Goal: Transaction & Acquisition: Purchase product/service

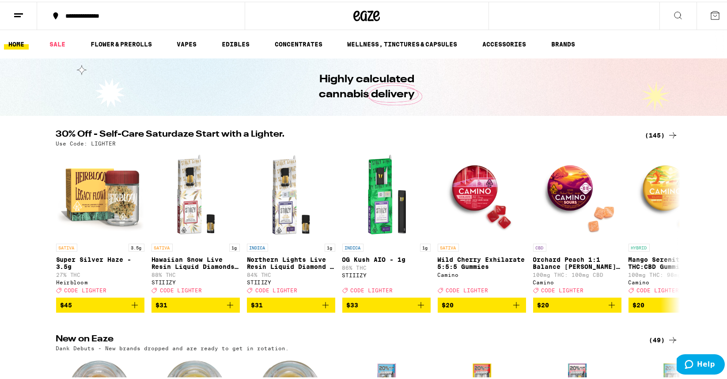
click at [671, 131] on icon at bounding box center [673, 133] width 11 height 11
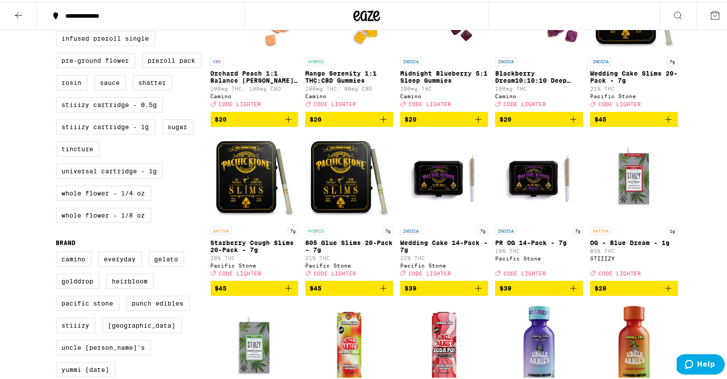
scroll to position [364, 0]
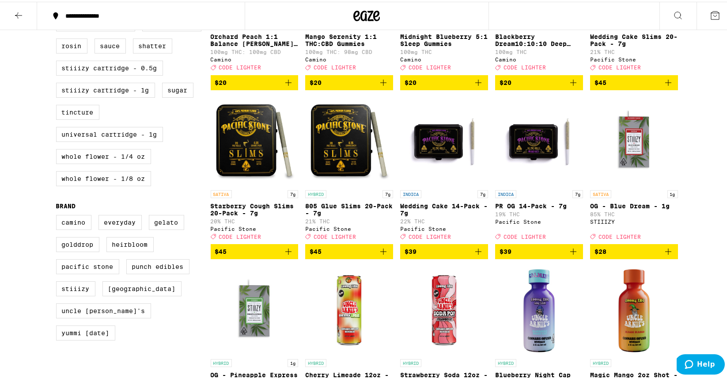
click at [476, 255] on icon "Add to bag" at bounding box center [478, 249] width 11 height 11
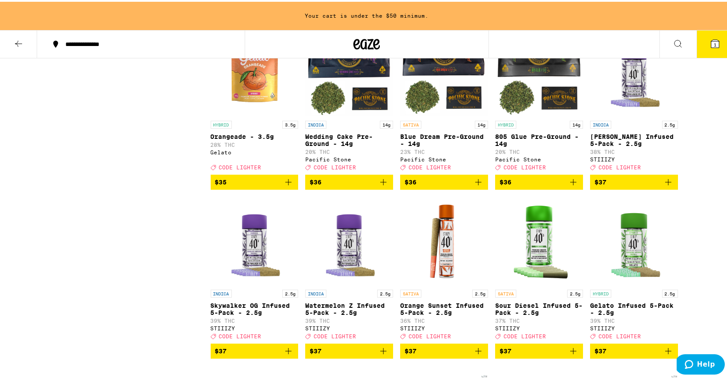
scroll to position [3915, 0]
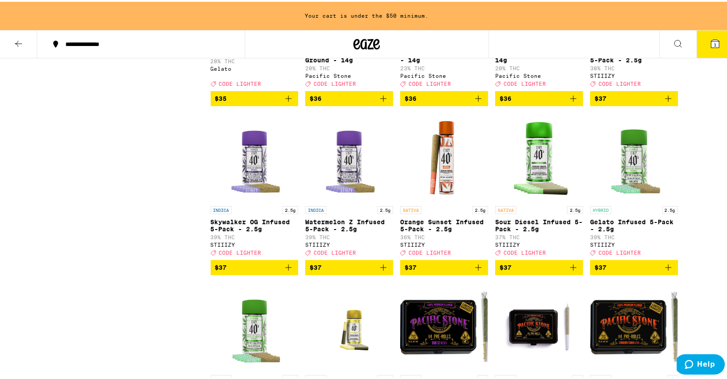
click at [382, 102] on icon "Add to bag" at bounding box center [383, 96] width 11 height 11
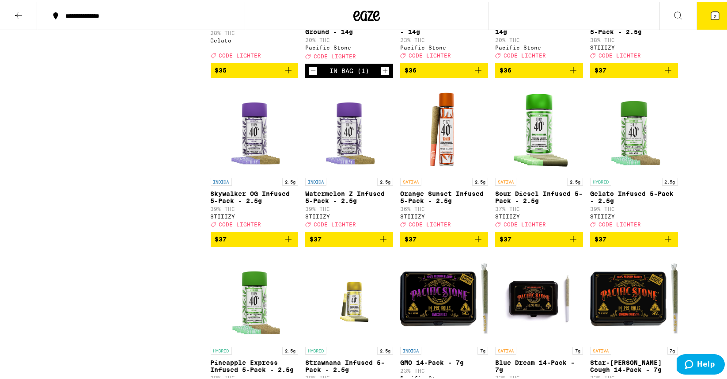
scroll to position [3887, 0]
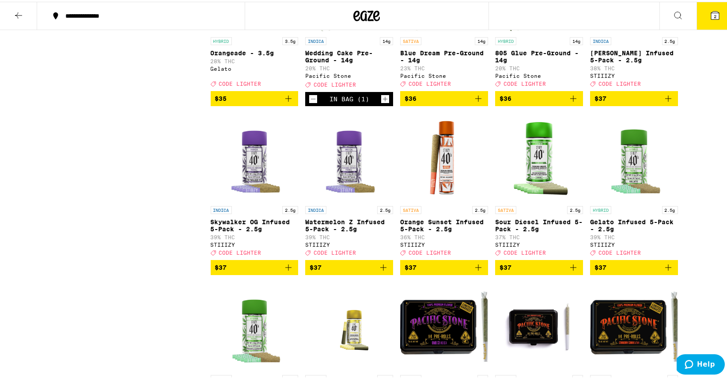
click at [568, 102] on icon "Add to bag" at bounding box center [573, 96] width 11 height 11
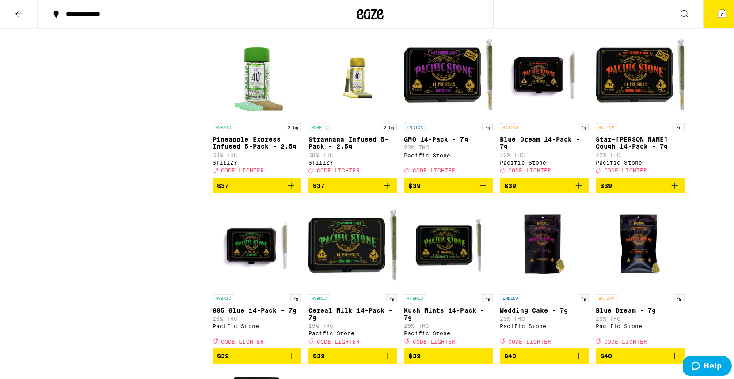
scroll to position [3934, 0]
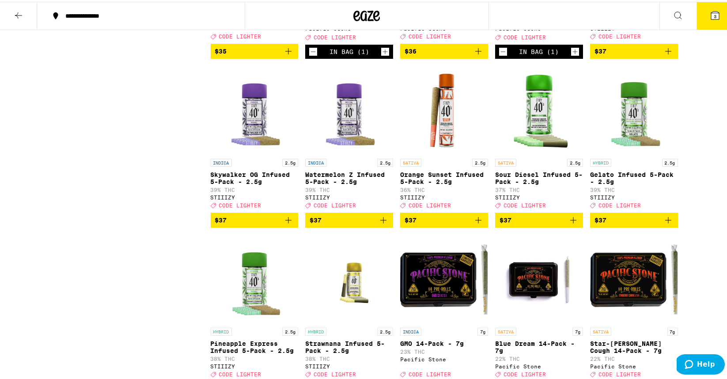
click at [712, 11] on icon at bounding box center [715, 14] width 8 height 8
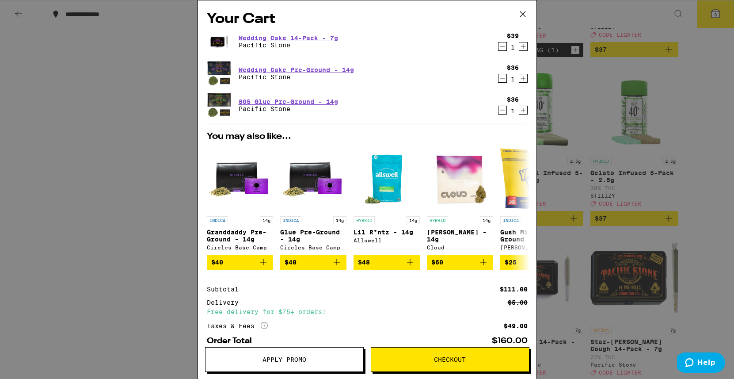
drag, startPoint x: 524, startPoint y: 15, endPoint x: 480, endPoint y: 76, distance: 75.3
click at [524, 15] on icon at bounding box center [522, 14] width 13 height 13
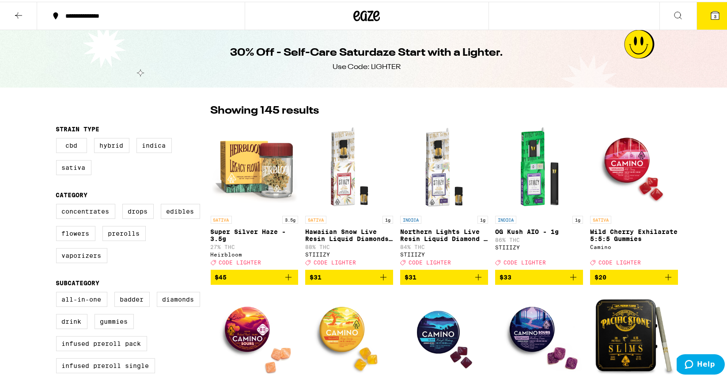
click at [700, 21] on button "3" at bounding box center [715, 13] width 37 height 27
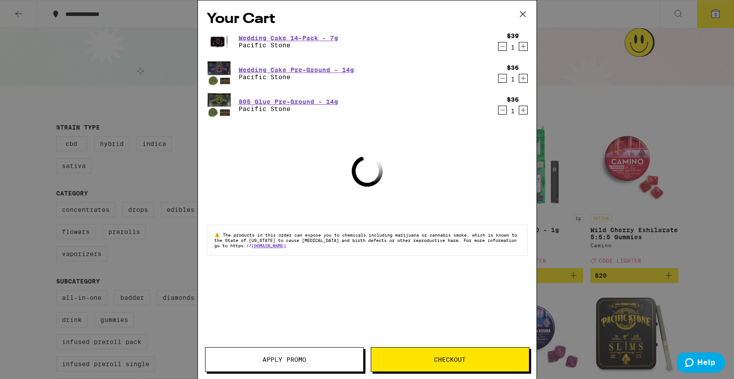
click at [286, 372] on div "Apply Promo Checkout" at bounding box center [367, 363] width 338 height 32
click at [282, 367] on button "Apply Promo" at bounding box center [284, 359] width 159 height 25
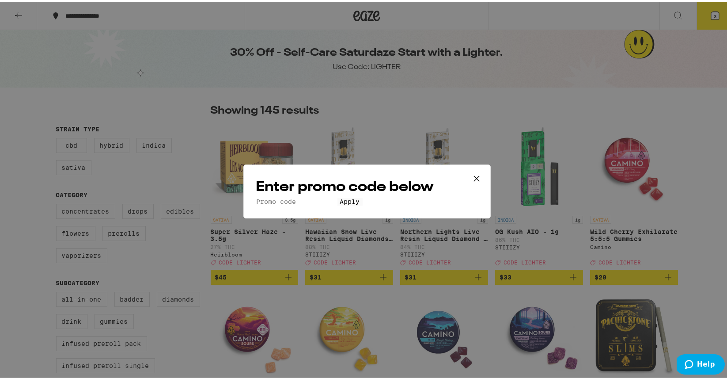
click at [290, 196] on input "Promo Code" at bounding box center [296, 200] width 81 height 8
type input "lighter"
click at [338, 196] on button "Apply" at bounding box center [350, 200] width 25 height 8
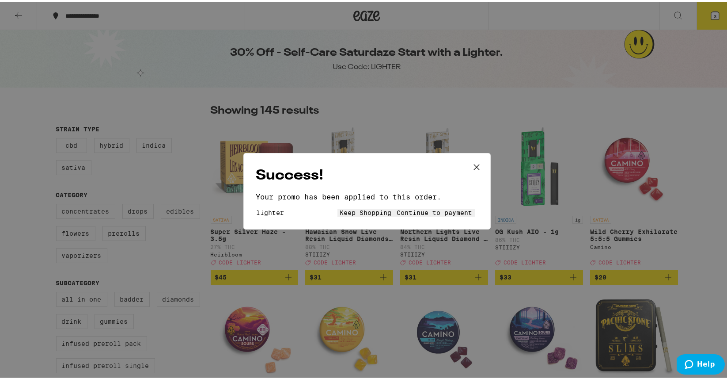
click at [395, 210] on button "Continue to payment" at bounding box center [435, 211] width 81 height 8
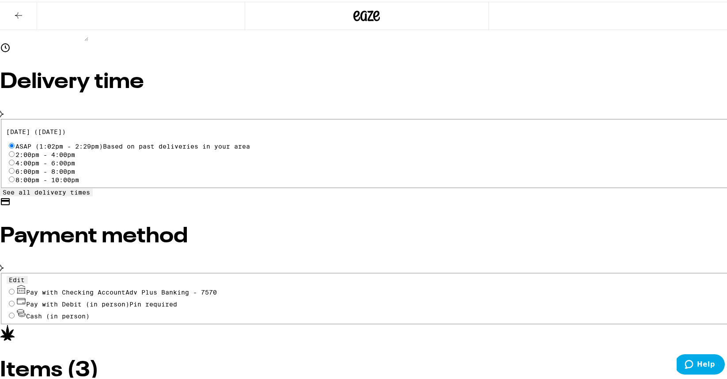
scroll to position [245, 0]
click at [132, 281] on div "Pay with Checking Account Adv Plus Banking - 7570" at bounding box center [367, 287] width 721 height 12
click at [15, 286] on input "Pay with Checking Account Adv Plus Banking - 7570" at bounding box center [12, 289] width 6 height 6
radio input "true"
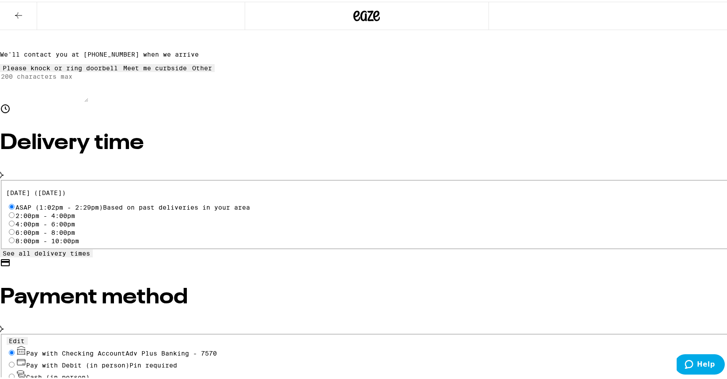
scroll to position [85, 0]
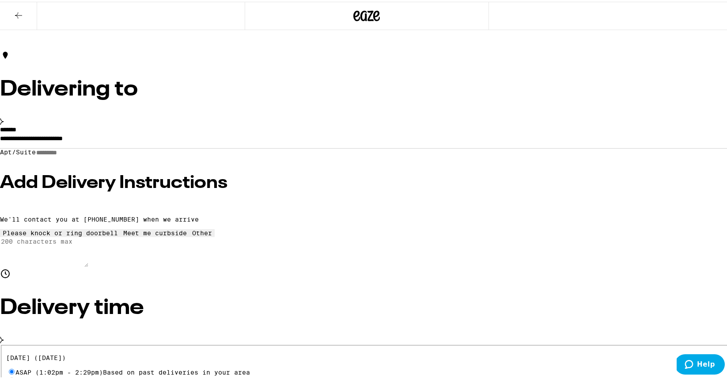
scroll to position [0, 0]
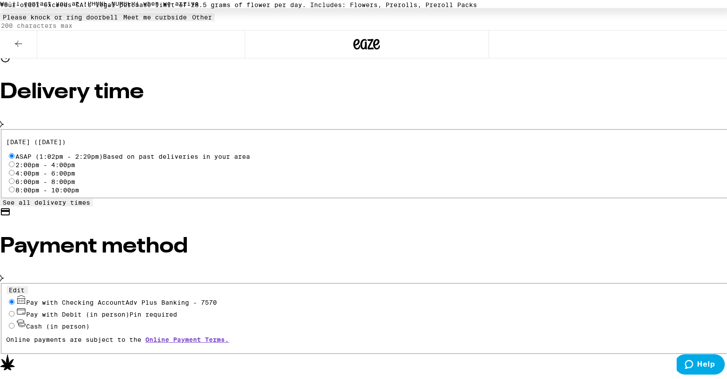
scroll to position [301, 0]
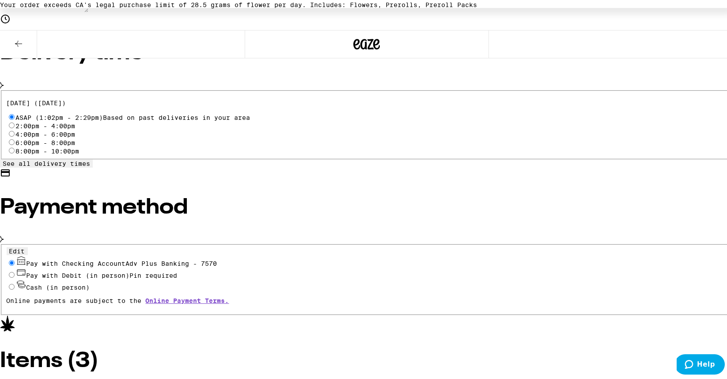
click at [369, 187] on div "**********" at bounding box center [367, 223] width 734 height 937
click at [18, 44] on icon at bounding box center [18, 42] width 7 height 6
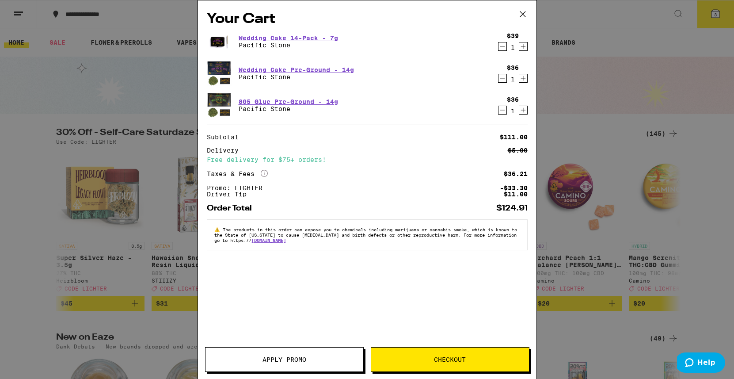
click at [502, 78] on icon "Decrement" at bounding box center [502, 78] width 8 height 11
click at [454, 76] on div "Wedding Cake Pre-Ground - 14g Pacific Stone" at bounding box center [350, 73] width 287 height 25
click at [455, 77] on div "Wedding Cake Pre-Ground - 14g Pacific Stone" at bounding box center [350, 73] width 287 height 25
click at [457, 76] on div "Wedding Cake Pre-Ground - 14g Pacific Stone" at bounding box center [350, 73] width 287 height 25
click at [501, 79] on icon "Decrement" at bounding box center [502, 78] width 8 height 11
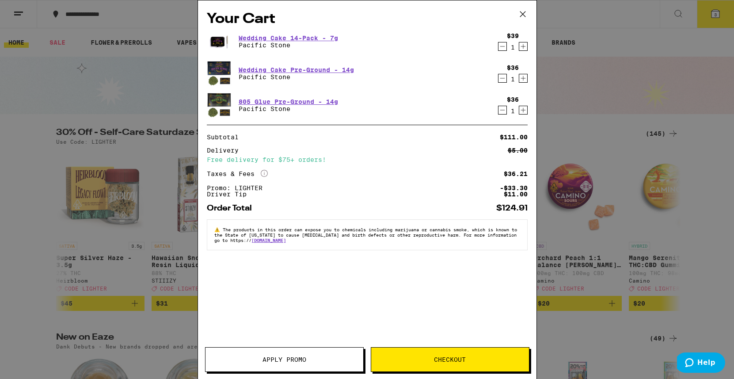
click at [526, 13] on icon at bounding box center [522, 14] width 13 height 13
click at [523, 14] on icon at bounding box center [522, 14] width 13 height 13
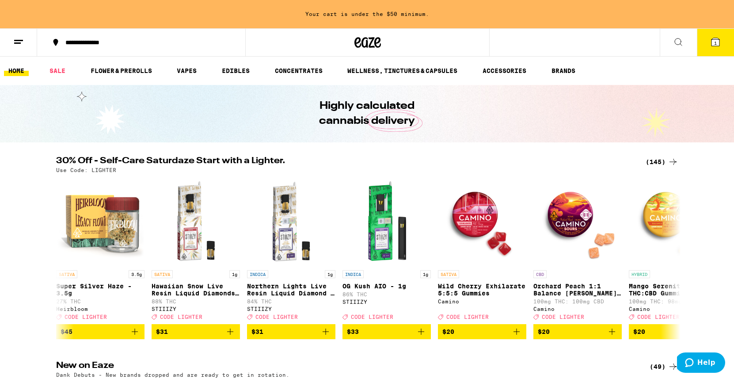
drag, startPoint x: 705, startPoint y: 159, endPoint x: 244, endPoint y: 197, distance: 462.3
click at [703, 159] on div "Your Cart Your cart is under the $50 minimum. Wedding Cake 14-Pack - 7g Pacific…" at bounding box center [367, 189] width 734 height 379
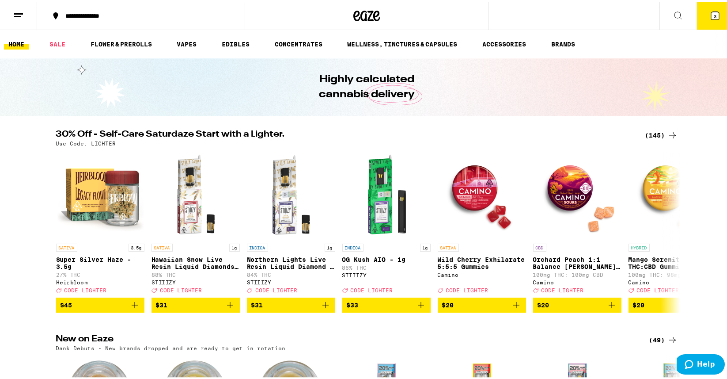
click at [719, 11] on button "3" at bounding box center [715, 13] width 37 height 27
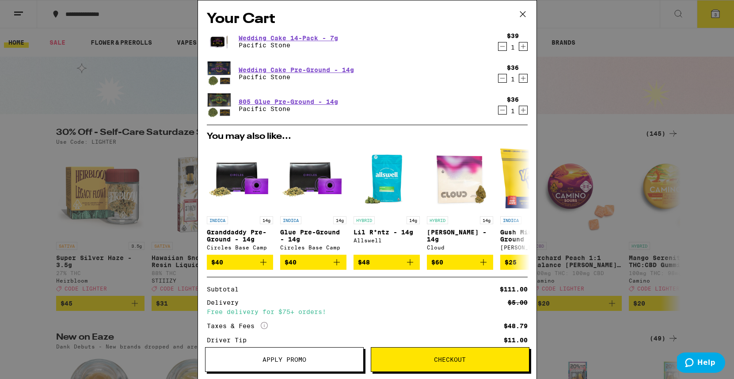
click at [498, 110] on icon "Decrement" at bounding box center [502, 110] width 8 height 11
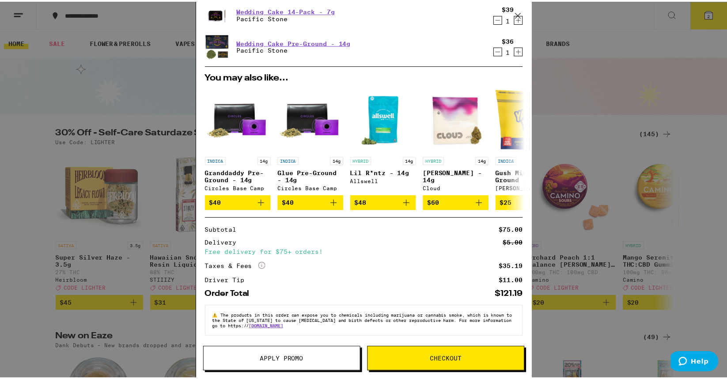
scroll to position [34, 0]
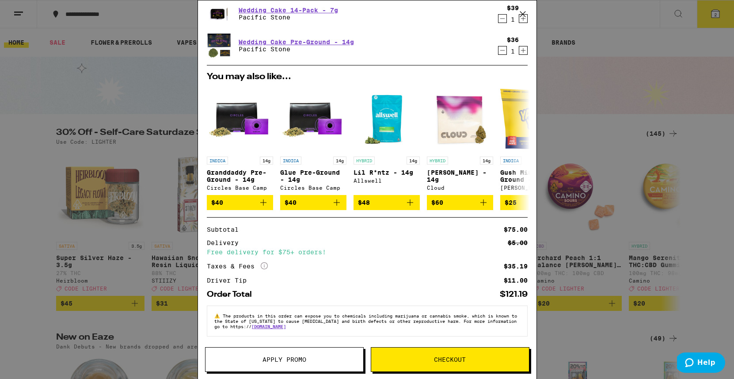
click at [641, 110] on div "Your Cart Wedding Cake 14-Pack - 7g Pacific Stone $39 1 Wedding Cake Pre-Ground…" at bounding box center [367, 189] width 734 height 379
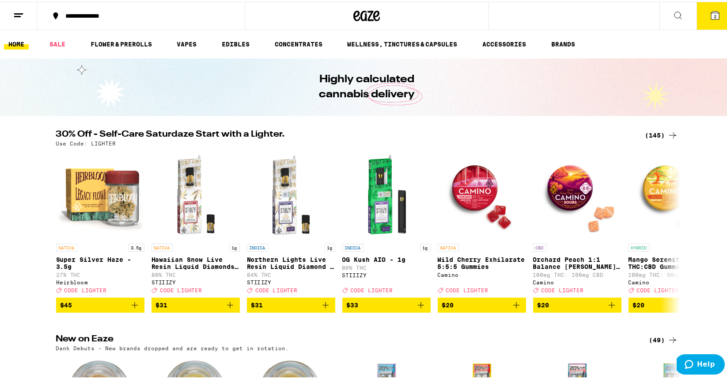
click at [669, 134] on icon at bounding box center [673, 133] width 11 height 11
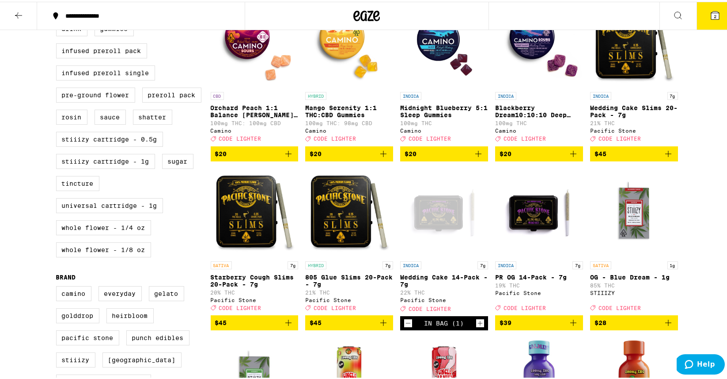
scroll to position [296, 0]
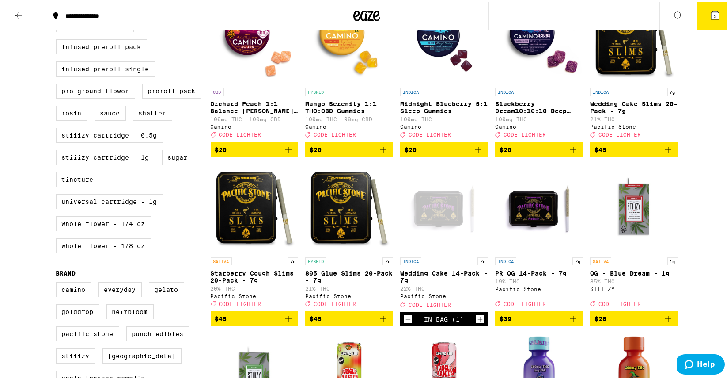
click at [404, 323] on icon "Decrement" at bounding box center [408, 317] width 8 height 11
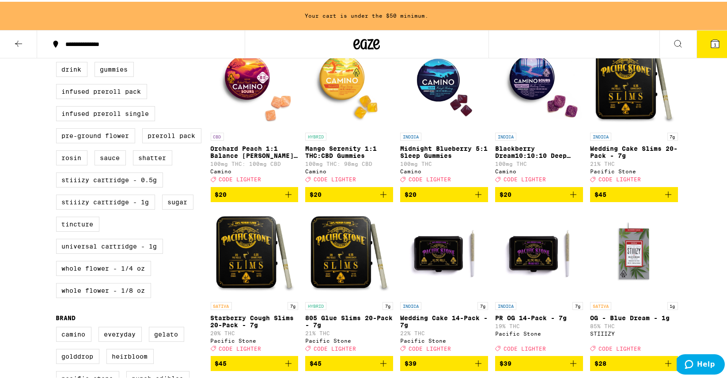
scroll to position [273, 0]
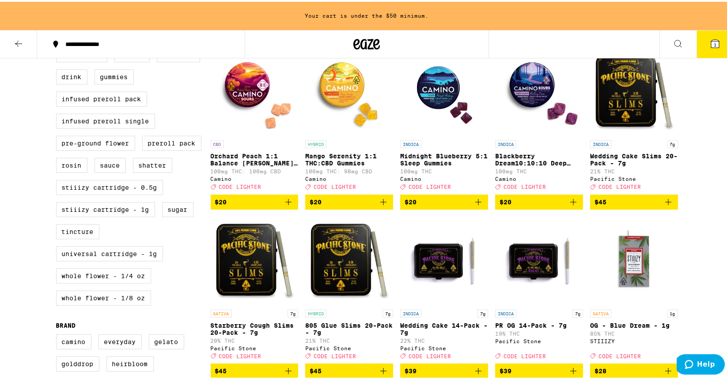
click at [665, 205] on icon "Add to bag" at bounding box center [668, 200] width 11 height 11
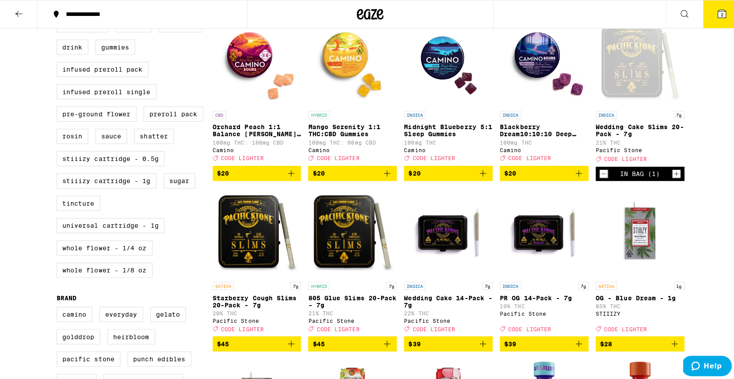
scroll to position [244, 0]
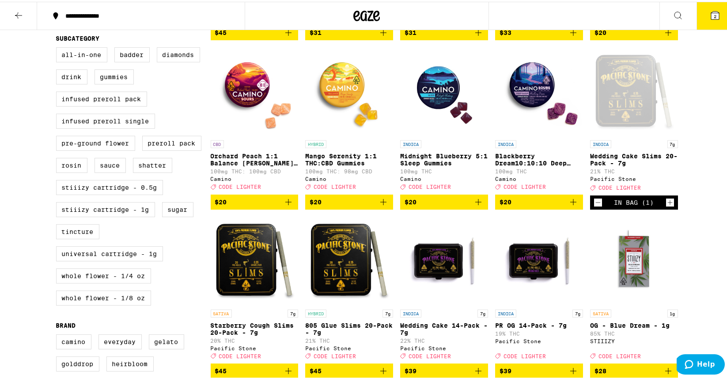
click at [666, 206] on icon "Increment" at bounding box center [670, 200] width 8 height 11
click at [713, 13] on icon at bounding box center [715, 13] width 11 height 11
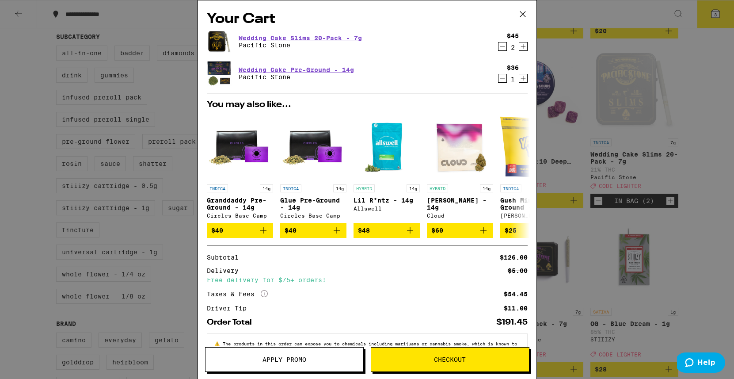
click at [498, 48] on icon "Decrement" at bounding box center [502, 46] width 8 height 11
click at [522, 15] on icon at bounding box center [522, 14] width 13 height 13
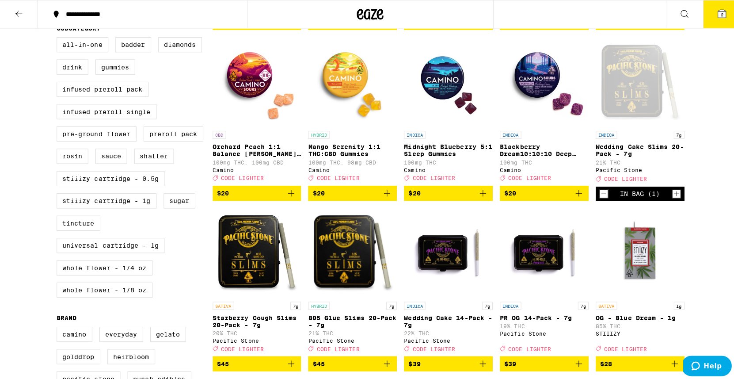
scroll to position [321, 0]
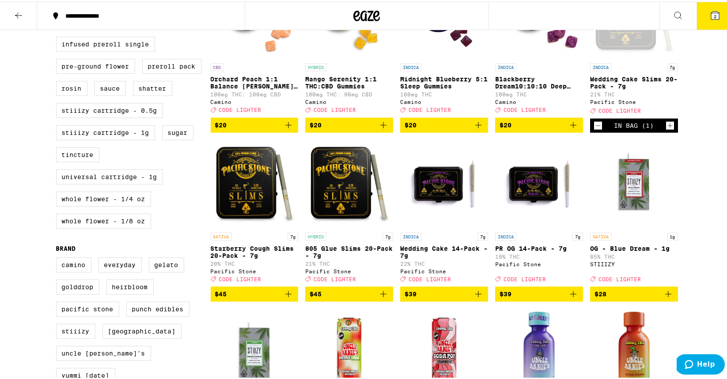
click at [474, 297] on icon "Add to bag" at bounding box center [478, 292] width 11 height 11
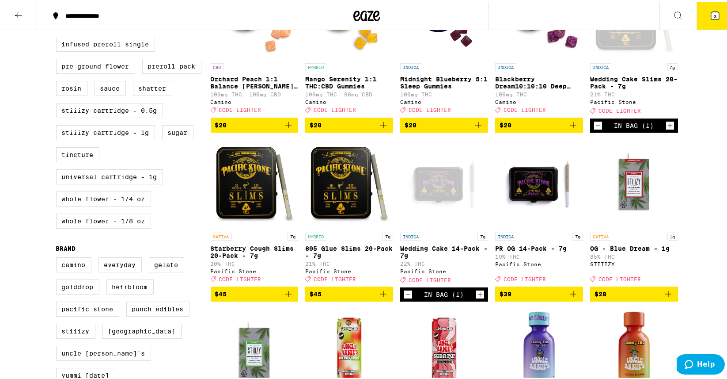
click at [710, 12] on icon at bounding box center [715, 13] width 11 height 11
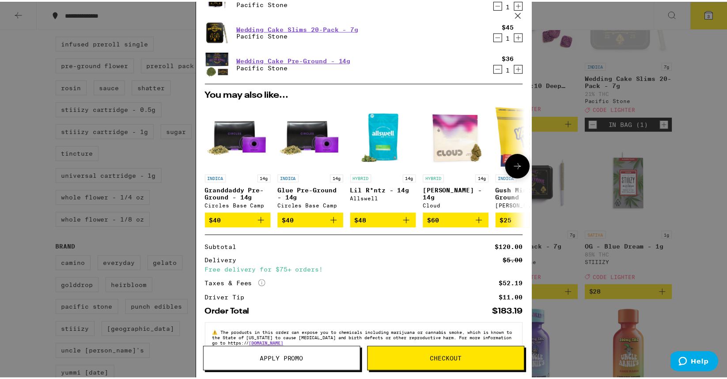
scroll to position [66, 0]
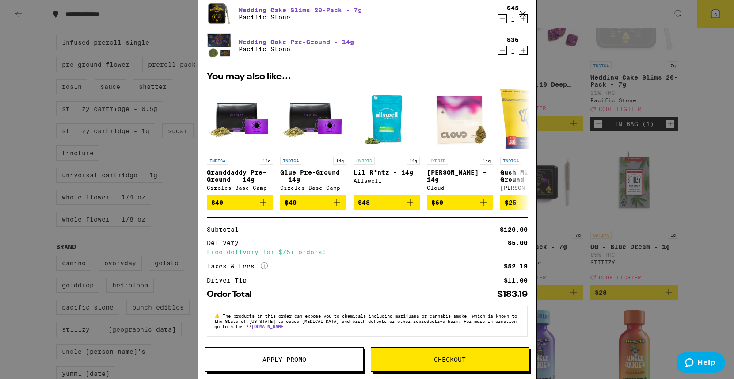
click at [311, 362] on button "Apply Promo" at bounding box center [284, 359] width 159 height 25
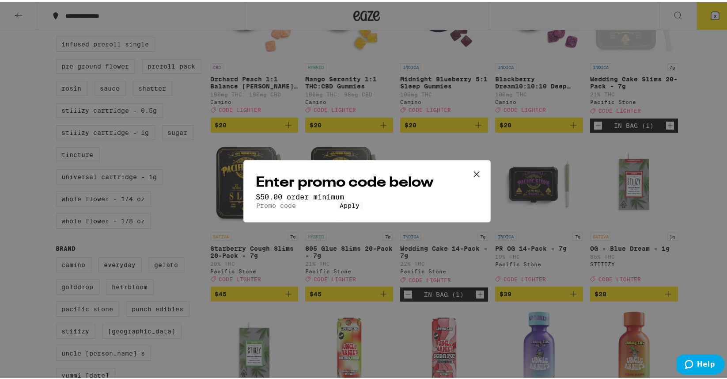
click at [337, 200] on input "Promo Code" at bounding box center [296, 204] width 81 height 8
type input "lighter"
click at [338, 208] on button "Apply" at bounding box center [350, 204] width 25 height 8
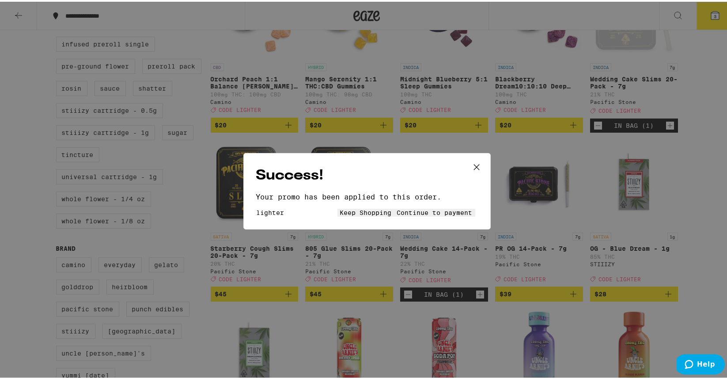
click at [412, 215] on button "Continue to payment" at bounding box center [435, 211] width 81 height 8
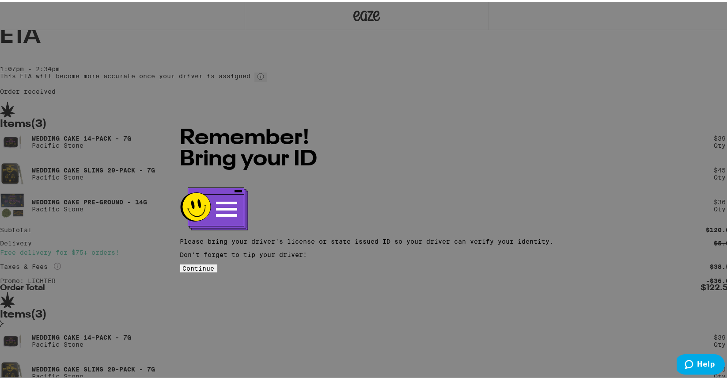
click at [215, 263] on span "Continue" at bounding box center [199, 266] width 32 height 7
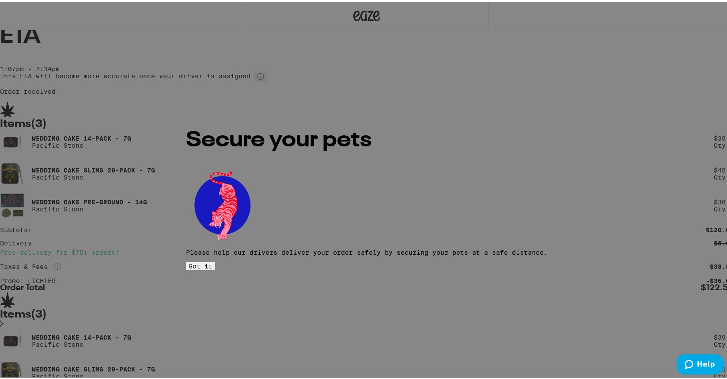
click at [213, 261] on span "Got it" at bounding box center [201, 264] width 24 height 7
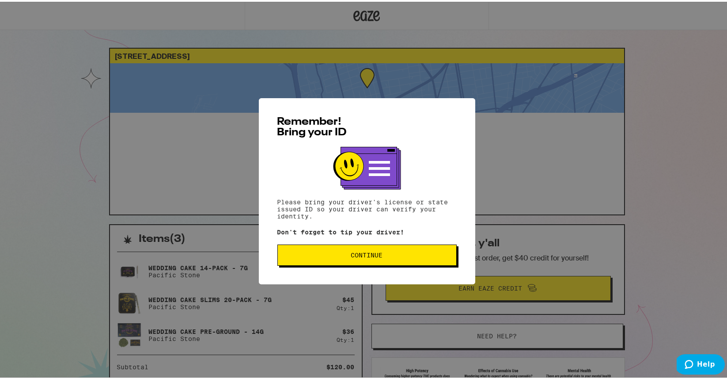
click at [393, 254] on span "Continue" at bounding box center [367, 253] width 164 height 6
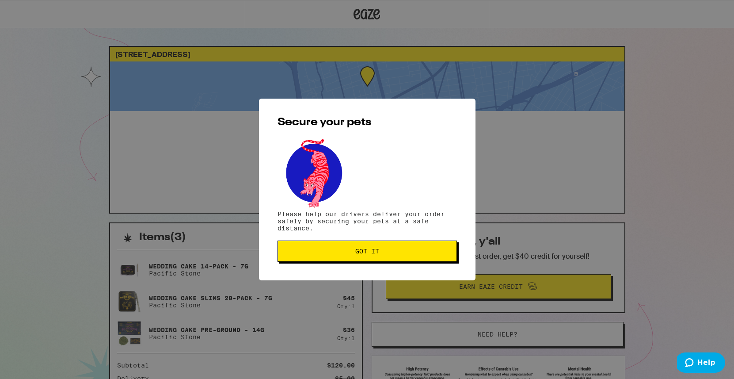
click at [393, 254] on span "Got it" at bounding box center [367, 251] width 164 height 6
